Goal: Transaction & Acquisition: Purchase product/service

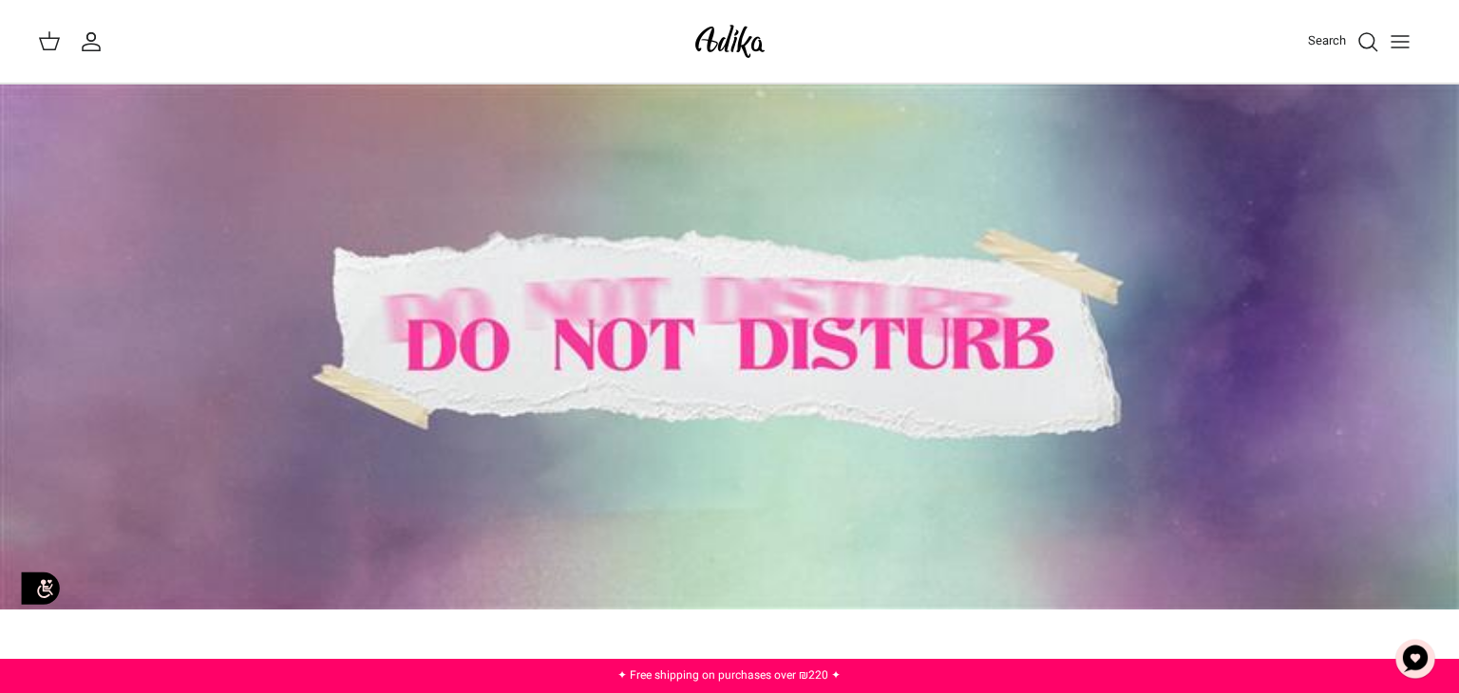
click at [1367, 36] on icon "Search" at bounding box center [1367, 41] width 23 height 23
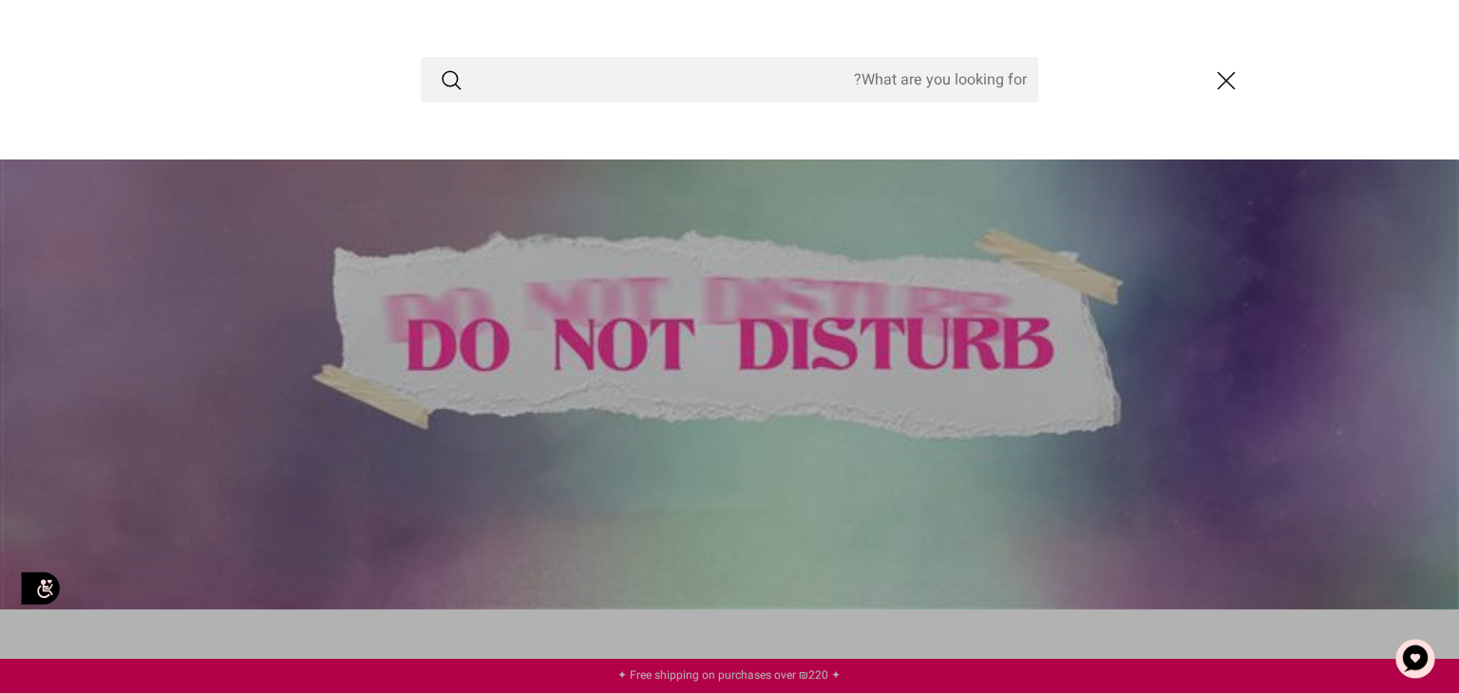
click at [863, 76] on input "Search Store" at bounding box center [729, 80] width 617 height 46
click at [783, 85] on input "Search Store" at bounding box center [729, 80] width 617 height 46
type input "sweater"
click at [440, 67] on button "Submit" at bounding box center [451, 79] width 23 height 25
